Goal: Task Accomplishment & Management: Use online tool/utility

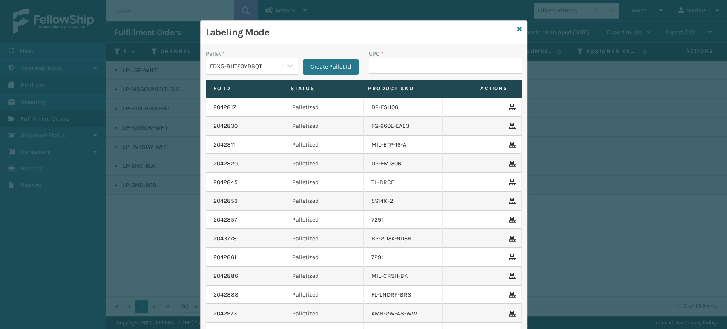
click at [386, 67] on input "UPC *" at bounding box center [445, 65] width 153 height 15
click at [402, 66] on input "UPC *" at bounding box center [445, 65] width 153 height 15
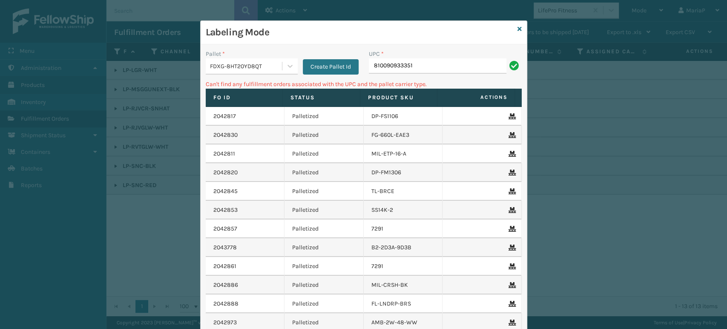
click at [245, 70] on div "FDXG-8HT20YD8QT" at bounding box center [246, 66] width 73 height 9
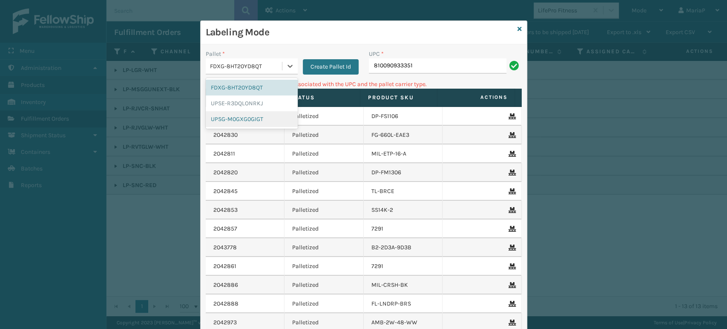
click at [244, 120] on div "UPSG-M0GXG0GIGT" at bounding box center [252, 119] width 92 height 16
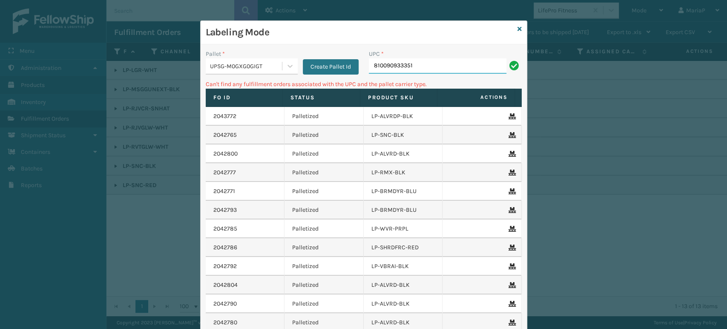
click at [420, 71] on input "810090933351" at bounding box center [438, 65] width 138 height 15
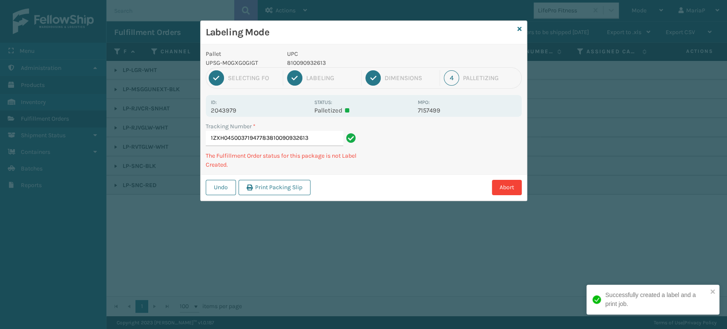
type input "1ZXH04500371947783810090932613"
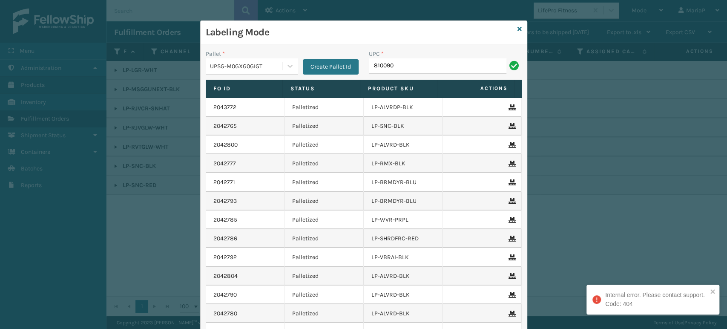
type input "8100909"
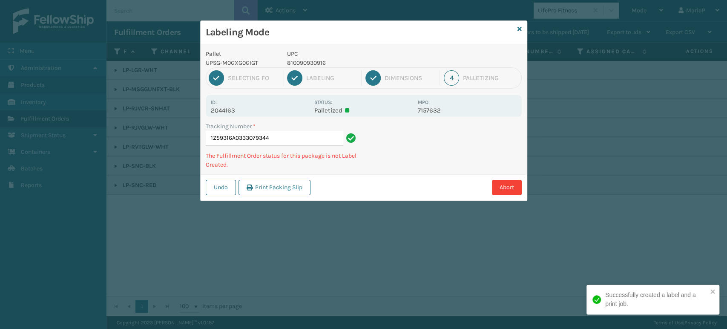
click at [307, 57] on p "UPC" at bounding box center [350, 53] width 126 height 9
click at [310, 60] on p "810090930916" at bounding box center [350, 62] width 126 height 9
click at [311, 60] on p "810090930916" at bounding box center [350, 62] width 126 height 9
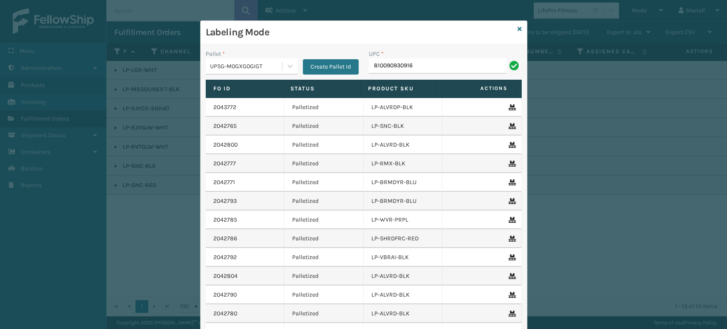
type input "810090930916"
type input "8100909"
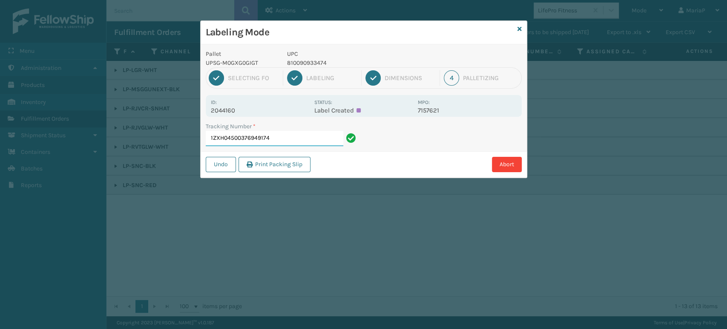
click at [271, 139] on input "1ZXH04500376949174" at bounding box center [275, 138] width 138 height 15
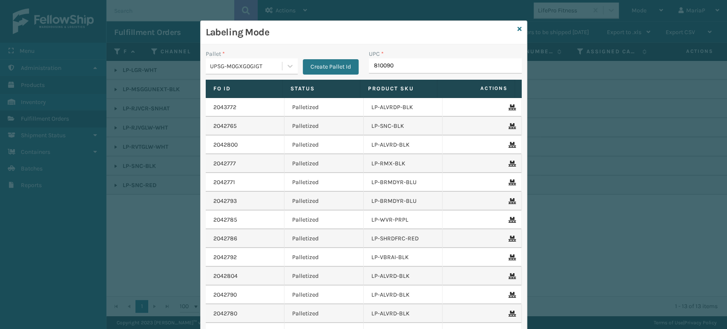
type input "8100909"
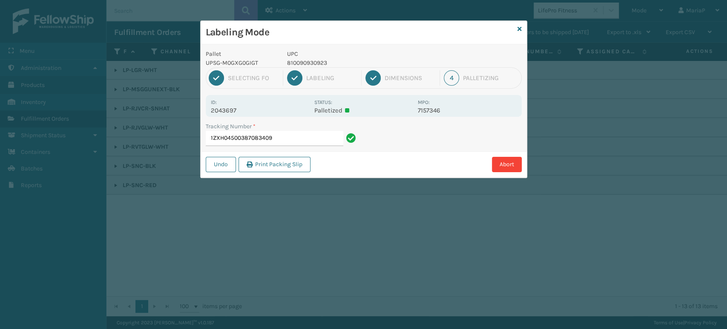
click at [329, 60] on p "810090930923" at bounding box center [350, 62] width 126 height 9
click at [327, 60] on p "810090930923" at bounding box center [350, 62] width 126 height 9
click at [326, 60] on p "810090930923" at bounding box center [350, 62] width 126 height 9
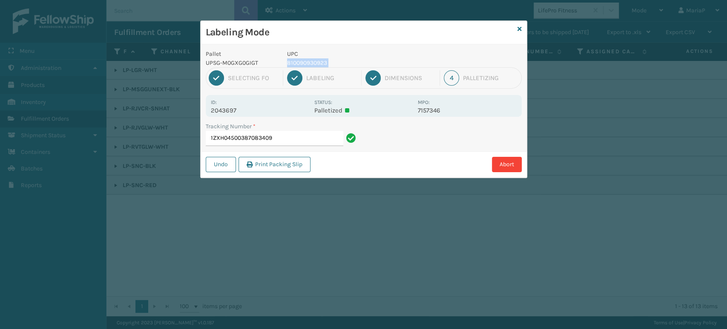
click at [326, 60] on p "810090930923" at bounding box center [350, 62] width 126 height 9
copy p "810090930923"
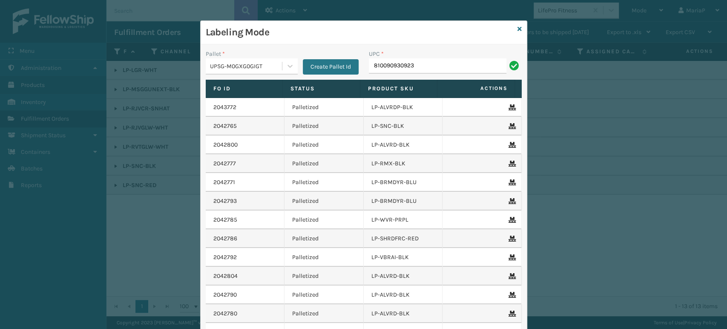
type input "810090930923"
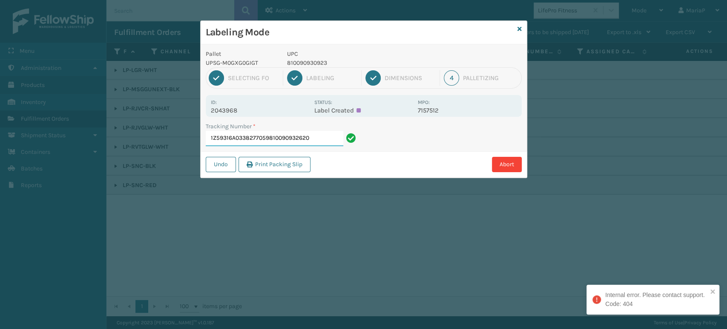
drag, startPoint x: 269, startPoint y: 143, endPoint x: 376, endPoint y: 149, distance: 107.0
click at [376, 149] on div "Tracking Number * 1Z59316A0338277059810090932620" at bounding box center [364, 136] width 326 height 29
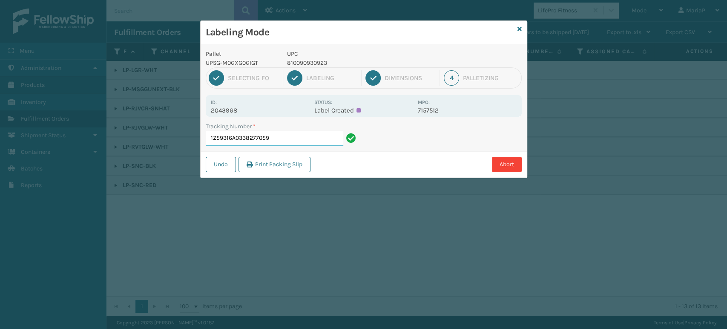
type input "1Z59316A0338277059"
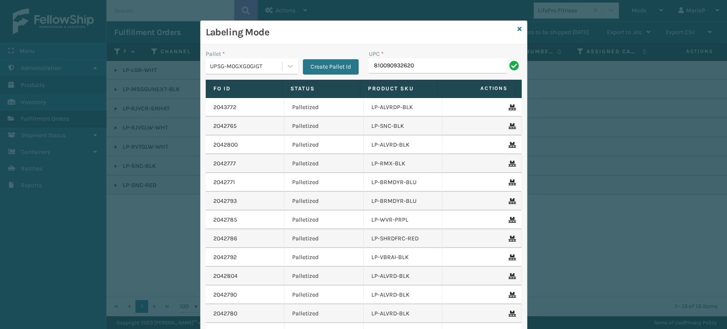
type input "810090932620"
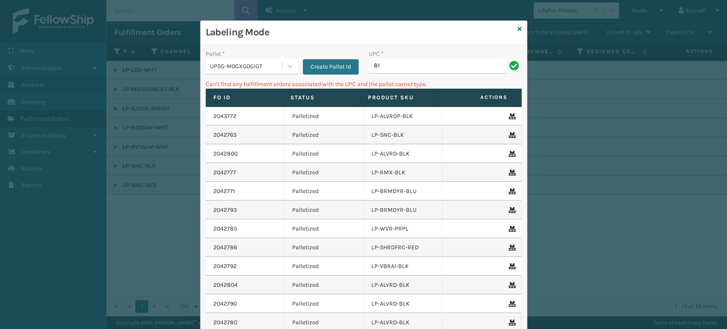
type input "8"
type input "LP-B"
click at [405, 66] on input "LP-B" at bounding box center [438, 65] width 138 height 15
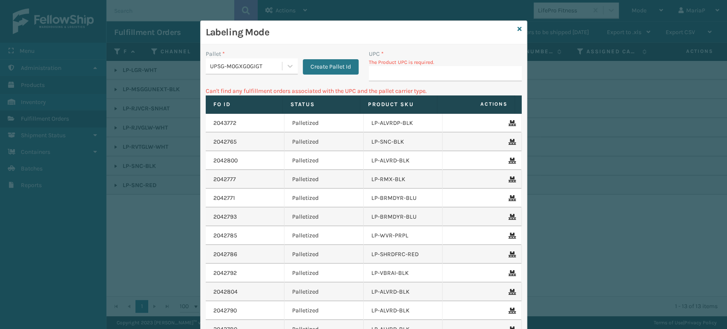
click at [513, 27] on div "Labeling Mode" at bounding box center [364, 32] width 326 height 23
click at [518, 27] on div "Labeling Mode" at bounding box center [364, 32] width 326 height 23
click at [517, 26] on icon at bounding box center [519, 29] width 4 height 6
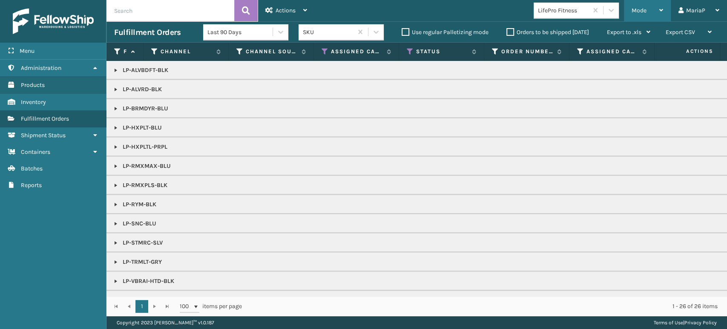
click at [654, 10] on div "Mode" at bounding box center [647, 10] width 32 height 21
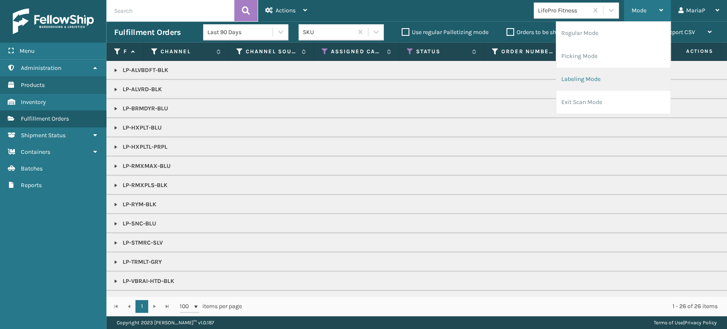
click at [579, 82] on li "Labeling Mode" at bounding box center [613, 79] width 114 height 23
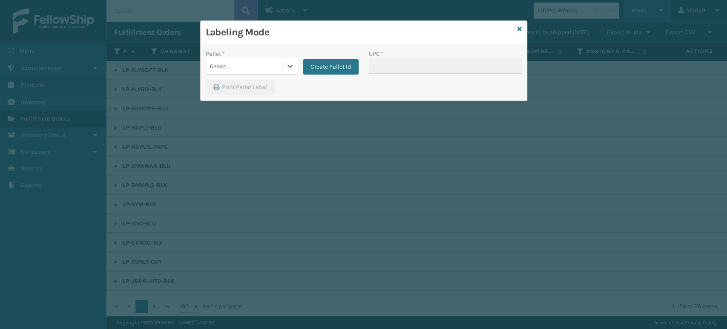
type input "068888011709"
drag, startPoint x: 259, startPoint y: 57, endPoint x: 262, endPoint y: 63, distance: 6.9
click at [259, 57] on div "Pallet *" at bounding box center [252, 53] width 92 height 9
click at [262, 63] on div "Select..." at bounding box center [235, 66] width 59 height 14
click at [262, 67] on div "Select..." at bounding box center [235, 66] width 59 height 14
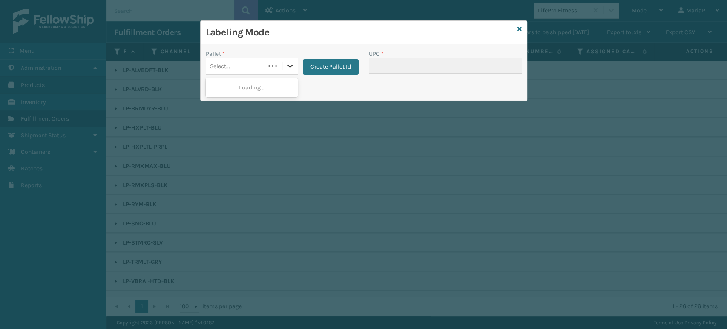
click at [285, 60] on div at bounding box center [289, 65] width 15 height 15
drag, startPoint x: 271, startPoint y: 67, endPoint x: 278, endPoint y: 66, distance: 6.5
click at [271, 67] on div at bounding box center [272, 66] width 15 height 9
click at [276, 65] on div "Select..." at bounding box center [244, 66] width 76 height 14
drag, startPoint x: 242, startPoint y: 103, endPoint x: 371, endPoint y: 69, distance: 133.6
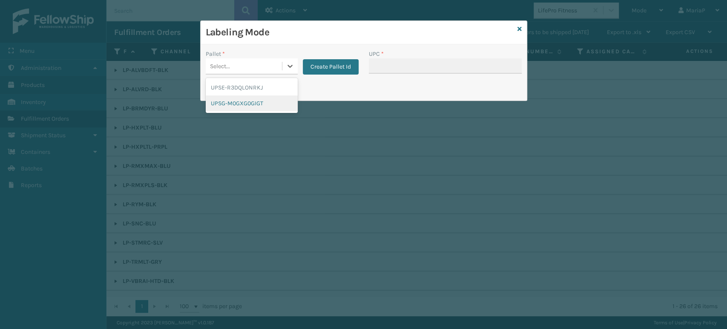
click at [244, 102] on div "UPSG-M0GXG0GIGT" at bounding box center [252, 103] width 92 height 16
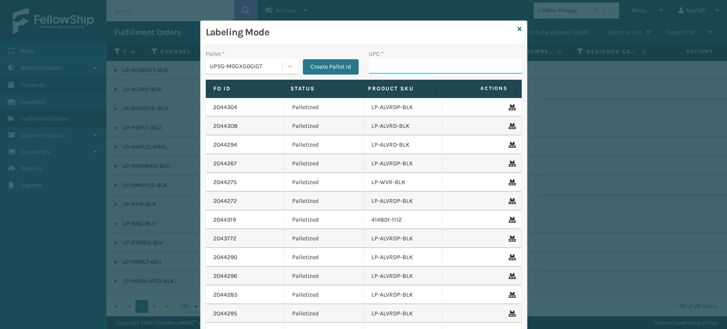
click at [380, 64] on input "UPC *" at bounding box center [445, 65] width 153 height 15
type input "06888"
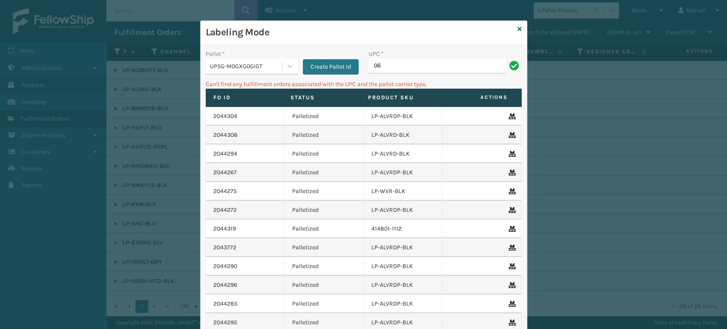
type input "0"
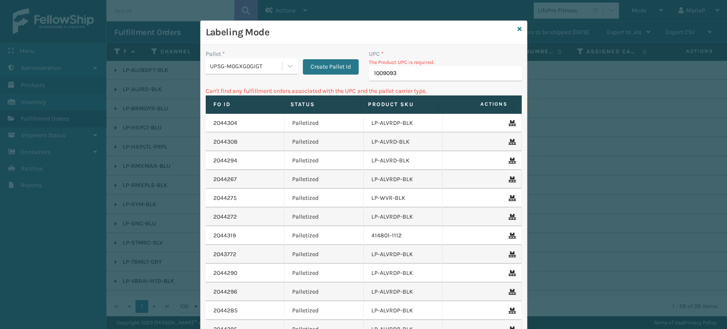
type input "10090932"
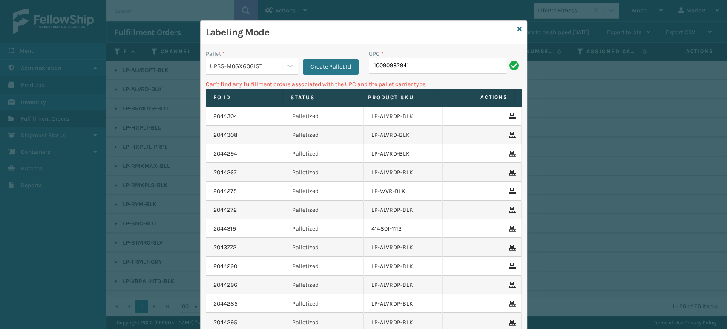
drag, startPoint x: 244, startPoint y: 0, endPoint x: 414, endPoint y: 65, distance: 181.4
click at [414, 65] on input "10090932941" at bounding box center [438, 65] width 138 height 15
click at [413, 64] on input "10090932941" at bounding box center [438, 65] width 138 height 15
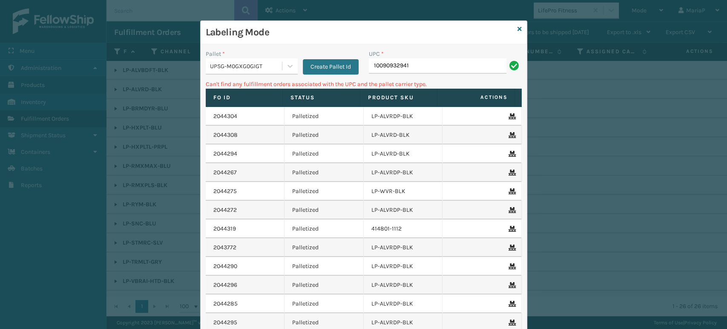
click at [413, 64] on input "10090932941" at bounding box center [438, 65] width 138 height 15
click at [414, 61] on input "10090932941" at bounding box center [438, 65] width 138 height 15
click at [540, 166] on div "Labeling Mode Pallet * UPSG-M0GXG0GIGT Create Pallet Id UPC * 10090932941 Can't…" at bounding box center [363, 164] width 727 height 329
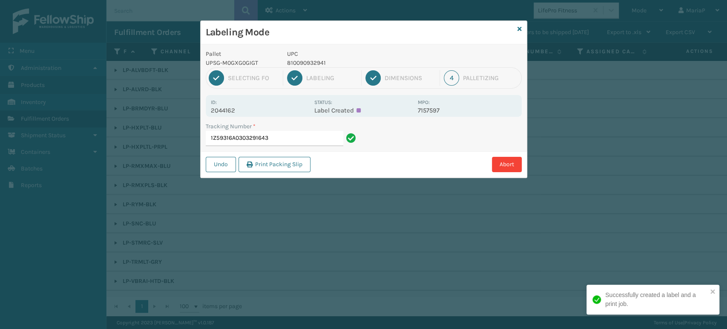
click at [302, 58] on p "810090932941" at bounding box center [350, 62] width 126 height 9
copy p "810090932941"
click at [265, 139] on input "1Z59316A0303291643" at bounding box center [275, 138] width 138 height 15
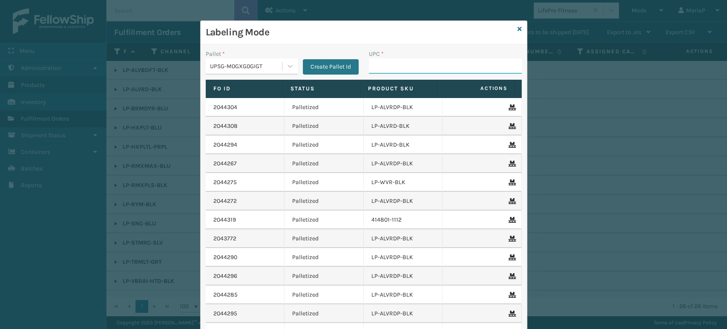
click at [700, 118] on div "Labeling Mode Pallet * UPSG-M0GXG0GIGT Create Pallet Id UPC * Fo Id Status Prod…" at bounding box center [363, 164] width 727 height 329
paste input "810090932941"
type input "810090932941"
type input "8409851182"
type input "80487948"
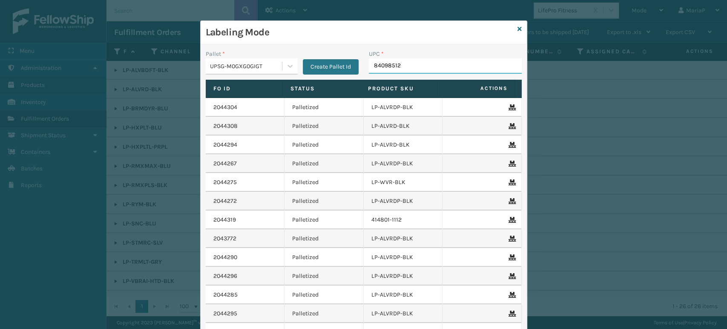
type input "840985125"
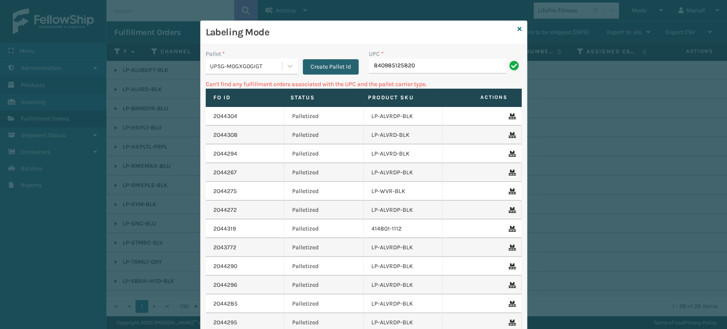
click at [354, 63] on button "Create Pallet Id" at bounding box center [331, 66] width 56 height 15
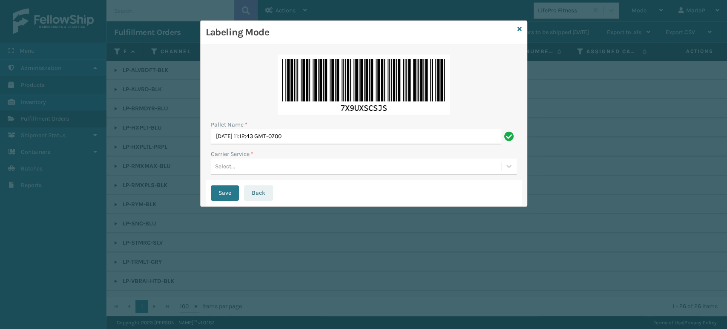
click at [249, 201] on div "Save Back" at bounding box center [364, 193] width 316 height 26
click at [252, 197] on button "Back" at bounding box center [258, 192] width 29 height 15
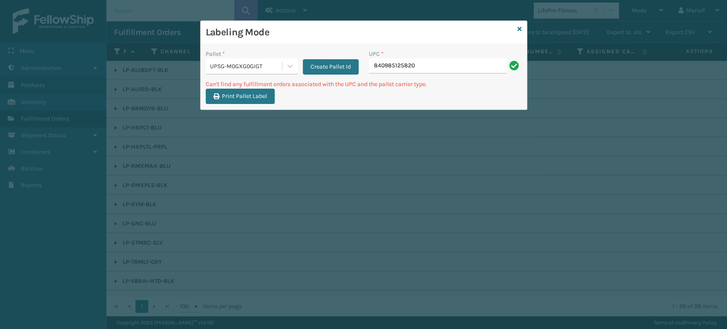
click at [370, 64] on input "840985125820" at bounding box center [438, 65] width 138 height 15
type input "0840985125820"
type input "00840985125820"
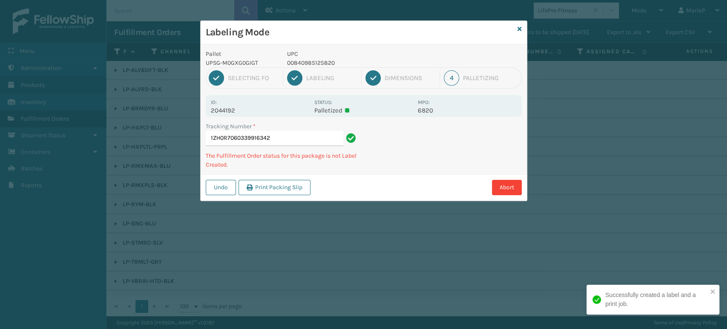
click at [317, 60] on p "00840985125820" at bounding box center [350, 62] width 126 height 9
copy p "00840985125820"
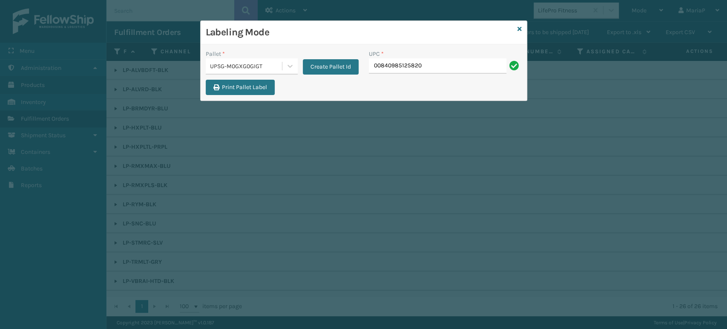
type input "00840985125820"
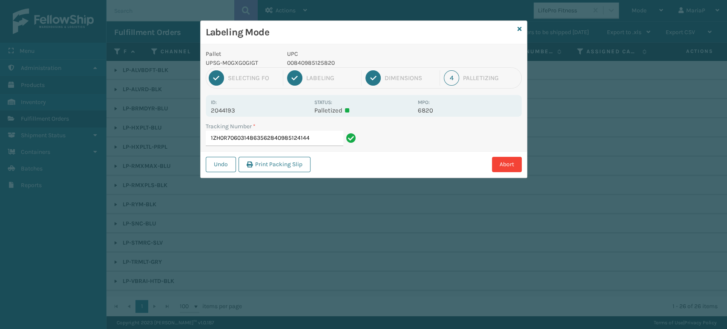
type input "1ZH0R7060314863562840985124144"
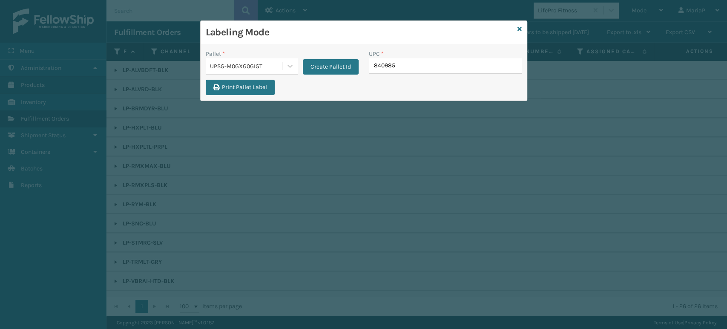
type input "8409851"
type input "840985124045"
click at [516, 32] on div "Labeling Mode" at bounding box center [364, 32] width 326 height 23
click at [395, 69] on input "UPC *" at bounding box center [445, 65] width 153 height 15
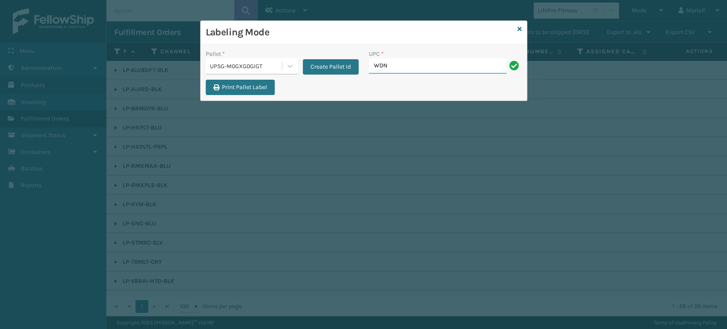
type input "wdnlogsm"
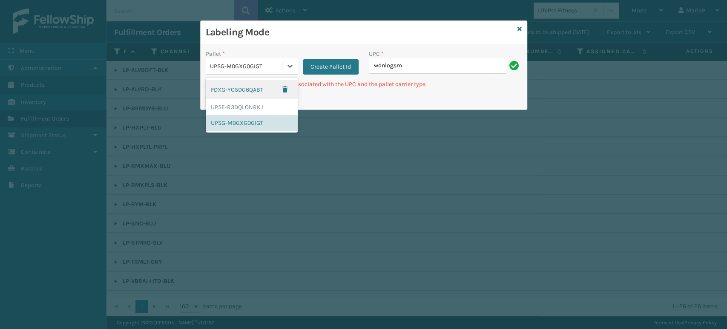
click at [281, 62] on div "UPSG-M0GXG0GIGT" at bounding box center [246, 66] width 73 height 9
click at [270, 84] on div "FDXG-YC5DG6QABT" at bounding box center [252, 90] width 92 height 20
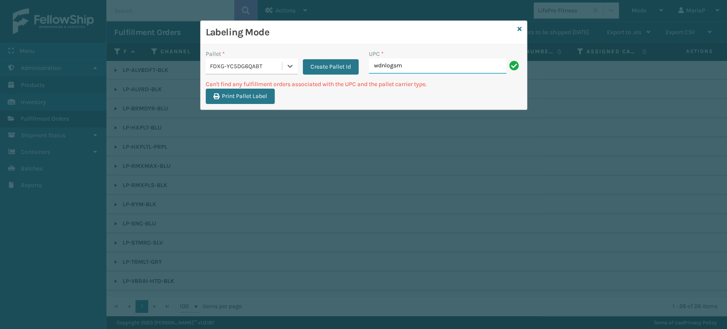
click at [425, 60] on input "wdnlogsm" at bounding box center [438, 65] width 138 height 15
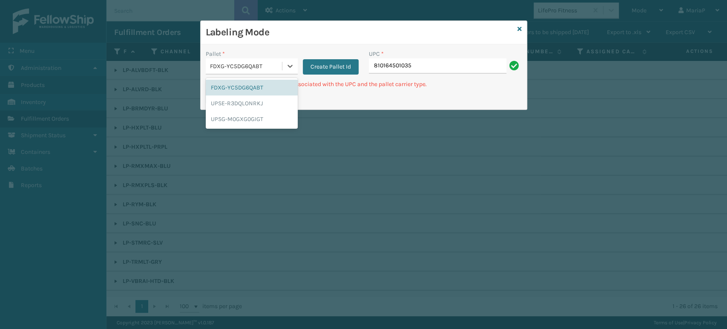
click at [234, 67] on div "FDXG-YC5DG6QABT" at bounding box center [246, 66] width 73 height 9
click at [247, 116] on div "UPSG-M0GXG0GIGT" at bounding box center [252, 119] width 92 height 16
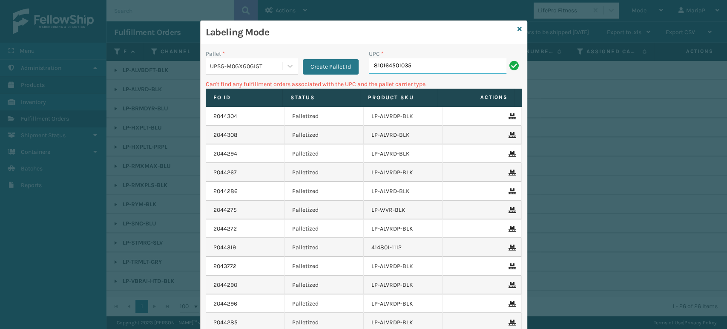
click at [431, 71] on input "810164501035" at bounding box center [438, 65] width 138 height 15
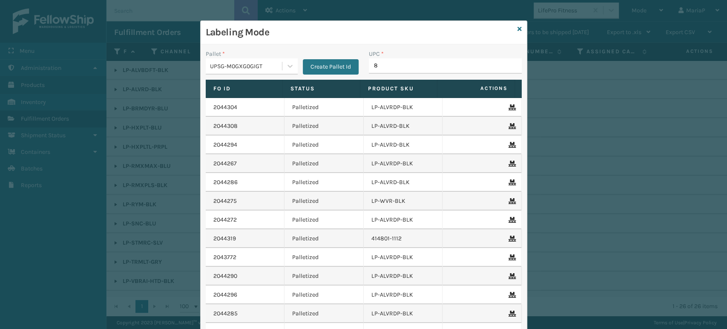
type input "85"
type input "8500124866"
type input "853799"
type input "8544030"
type input "850012486312"
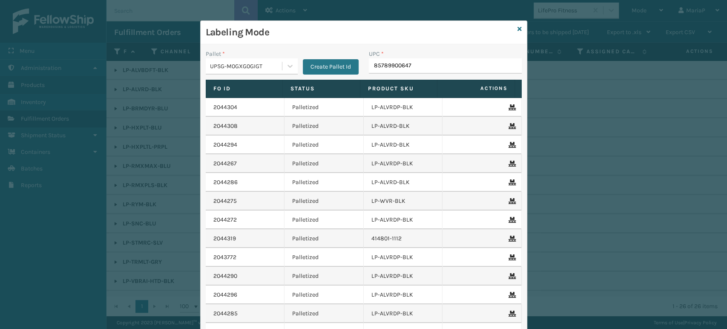
type input "857899006473"
type input "8581000079"
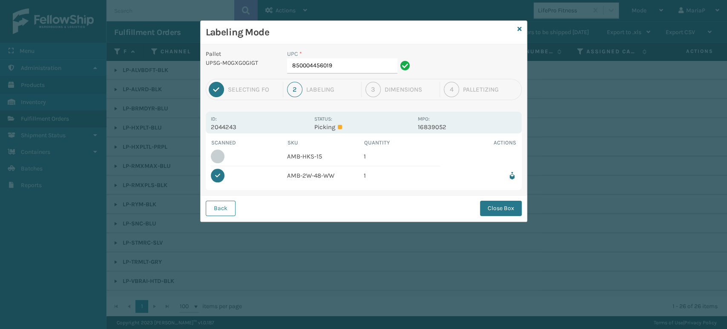
click at [356, 57] on div "UPC *" at bounding box center [350, 53] width 126 height 9
click at [356, 59] on div "UPC * 850004456019" at bounding box center [350, 61] width 126 height 24
click at [356, 59] on input "850004456019" at bounding box center [342, 65] width 110 height 15
type input "850040667684"
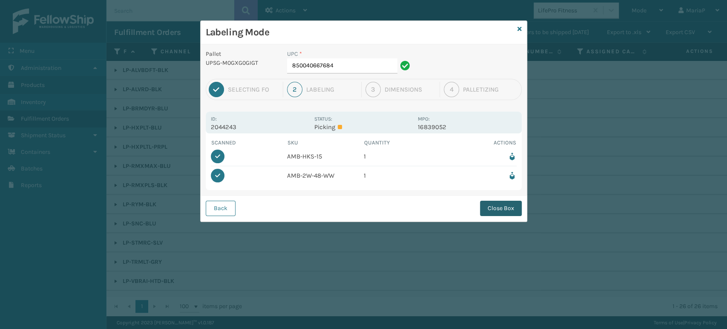
click at [519, 205] on button "Close Box" at bounding box center [501, 208] width 42 height 15
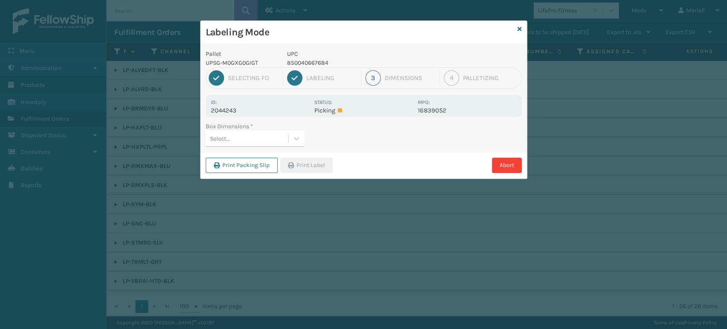
click at [237, 142] on div "Select..." at bounding box center [247, 139] width 83 height 14
type input "MED"
click at [292, 163] on icon "button" at bounding box center [291, 165] width 6 height 6
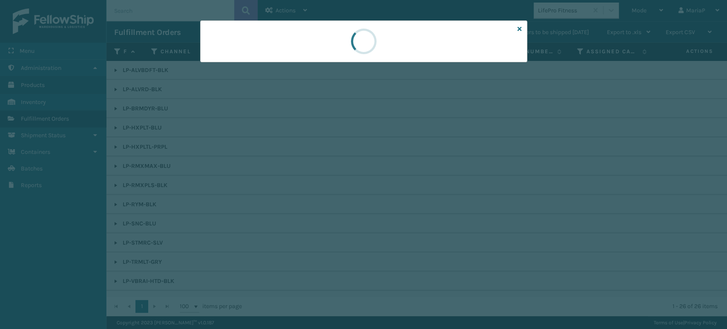
click at [292, 163] on div at bounding box center [363, 164] width 727 height 329
click at [293, 163] on div at bounding box center [363, 164] width 727 height 329
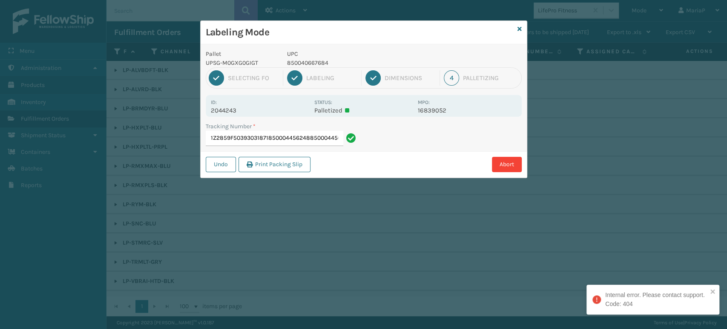
type input "1Z2859F50393031871850004456248850004456248"
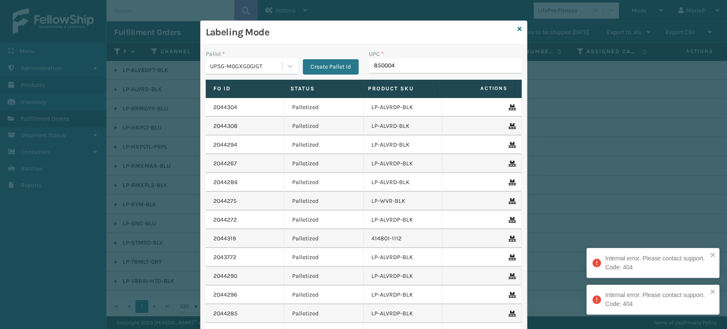
type input "8500044"
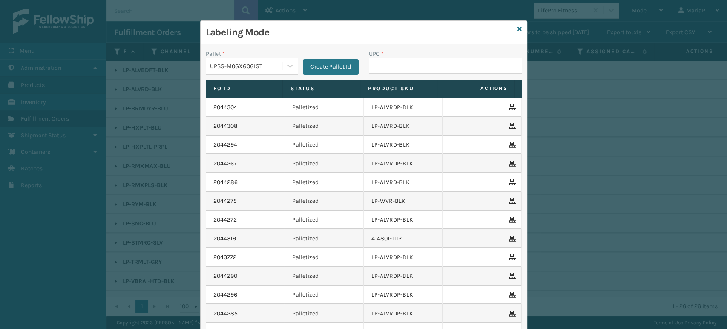
click at [384, 55] on div "UPC *" at bounding box center [445, 53] width 153 height 9
click at [390, 64] on input "UPC *" at bounding box center [445, 65] width 153 height 15
click at [378, 74] on div "UPC *" at bounding box center [445, 64] width 163 height 30
drag, startPoint x: 381, startPoint y: 65, endPoint x: 373, endPoint y: 56, distance: 12.7
click at [381, 65] on input "UPC *" at bounding box center [445, 65] width 153 height 15
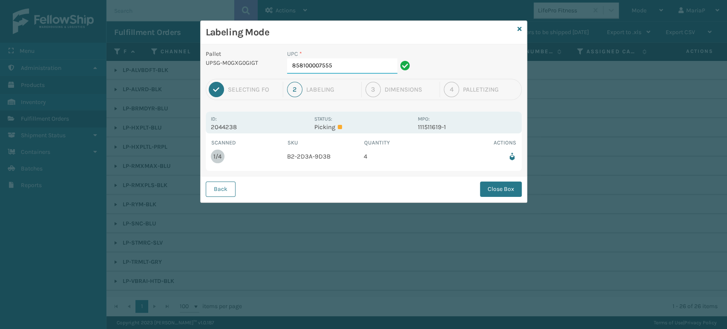
click at [347, 68] on input "858100007555" at bounding box center [342, 65] width 110 height 15
drag, startPoint x: 524, startPoint y: 182, endPoint x: 521, endPoint y: 186, distance: 5.2
click at [524, 182] on div "Back Close Box" at bounding box center [364, 189] width 326 height 26
click at [520, 186] on button "Close Box" at bounding box center [501, 188] width 42 height 15
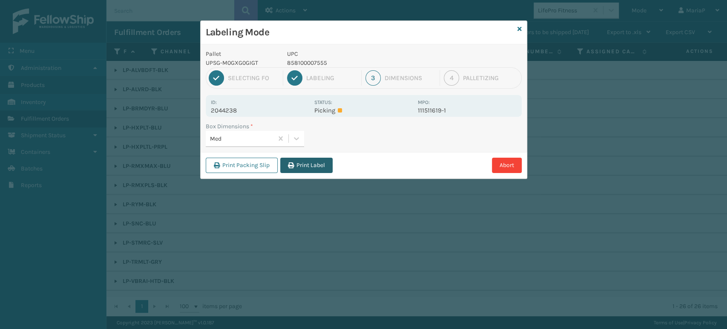
click at [329, 161] on button "Print Label" at bounding box center [306, 165] width 52 height 15
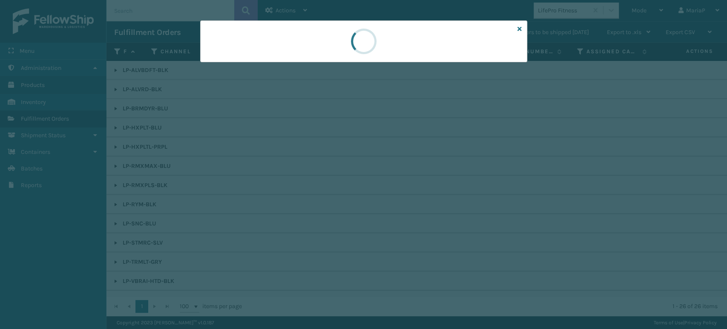
click at [329, 161] on div at bounding box center [363, 164] width 727 height 329
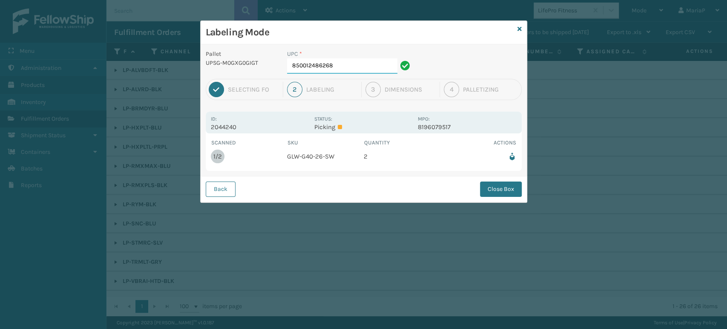
click at [348, 69] on input "850012486268" at bounding box center [342, 65] width 110 height 15
click at [502, 186] on button "Close Box" at bounding box center [501, 188] width 42 height 15
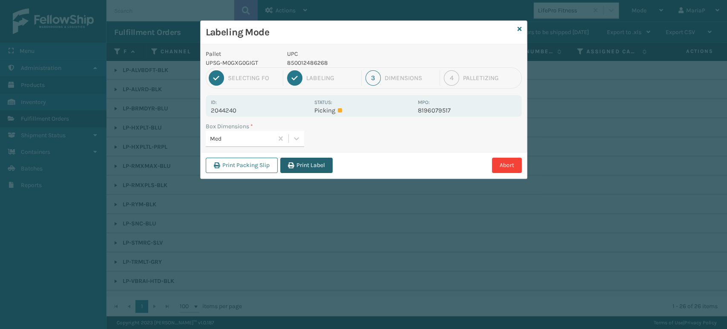
click at [302, 164] on button "Print Label" at bounding box center [306, 165] width 52 height 15
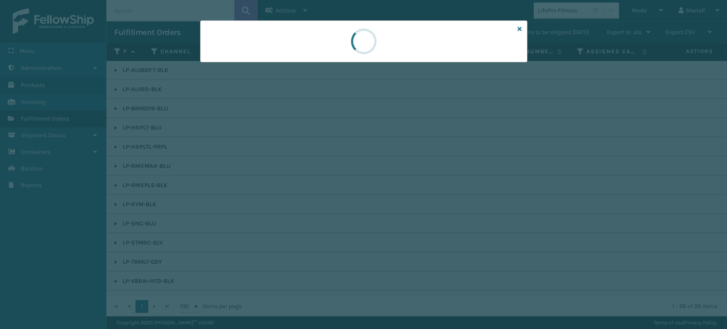
click at [302, 164] on div at bounding box center [363, 164] width 727 height 329
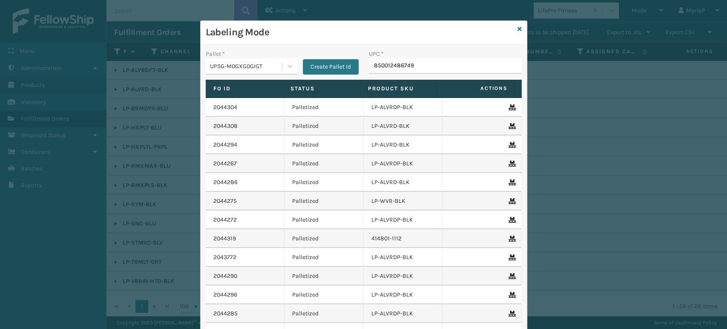
type input "850012486749"
type input "850040667295"
